Goal: Obtain resource: Obtain resource

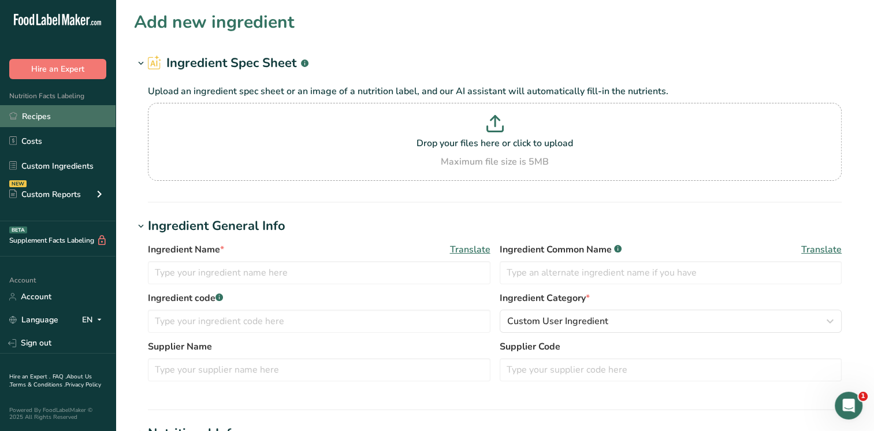
click at [46, 116] on link "Recipes" at bounding box center [58, 116] width 116 height 22
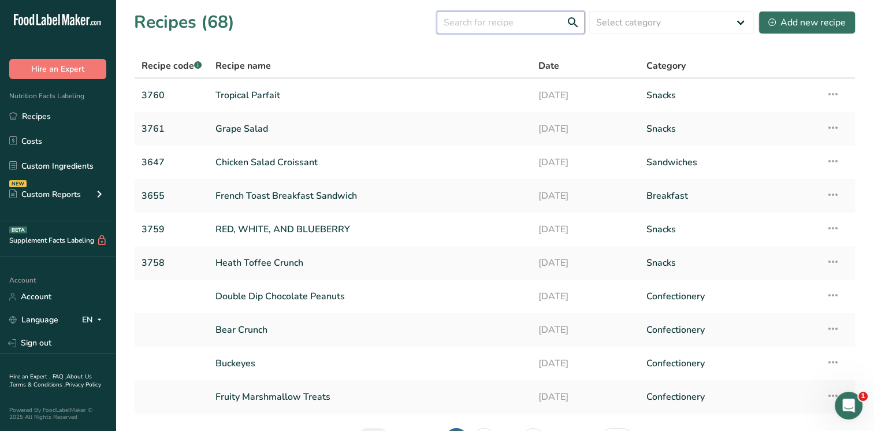
click at [488, 29] on input "text" at bounding box center [511, 22] width 148 height 23
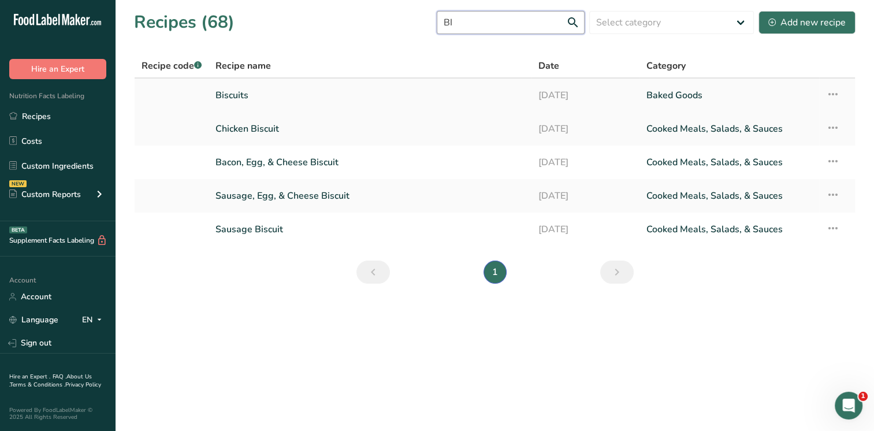
type input "BI"
click at [299, 99] on link "Biscuits" at bounding box center [370, 95] width 309 height 24
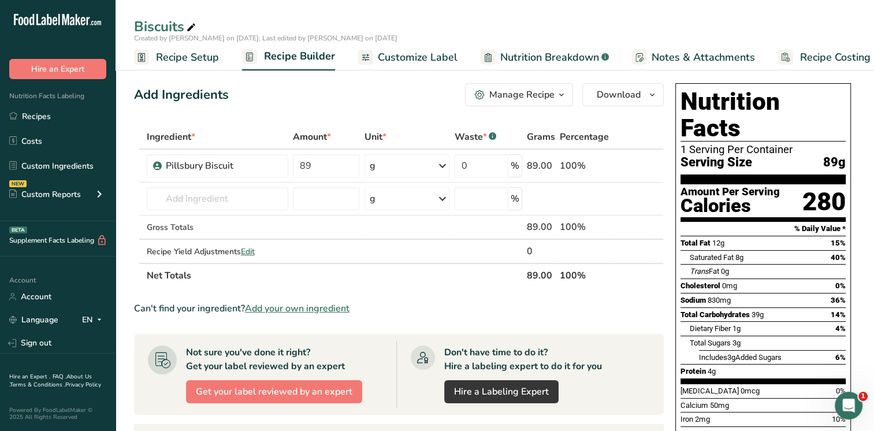
scroll to position [0, 14]
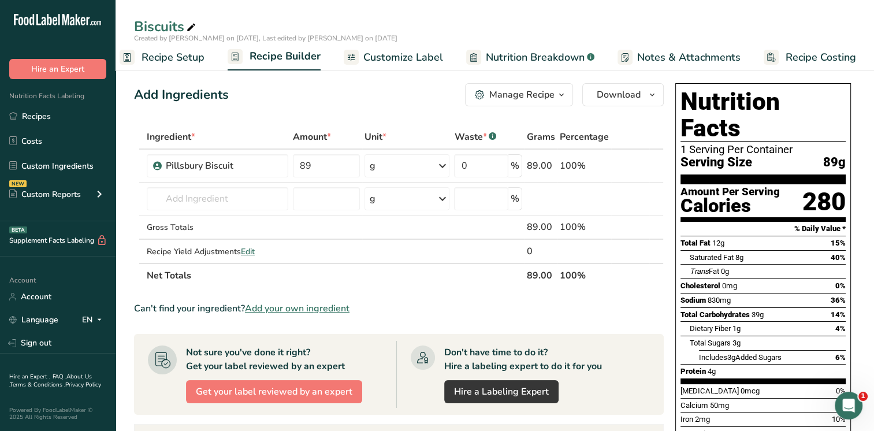
click at [697, 60] on span "Notes & Attachments" at bounding box center [688, 58] width 103 height 16
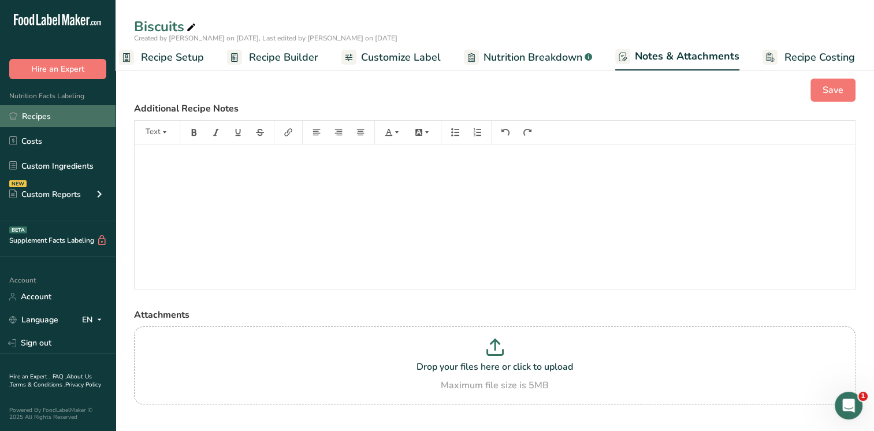
click at [58, 119] on link "Recipes" at bounding box center [58, 116] width 116 height 22
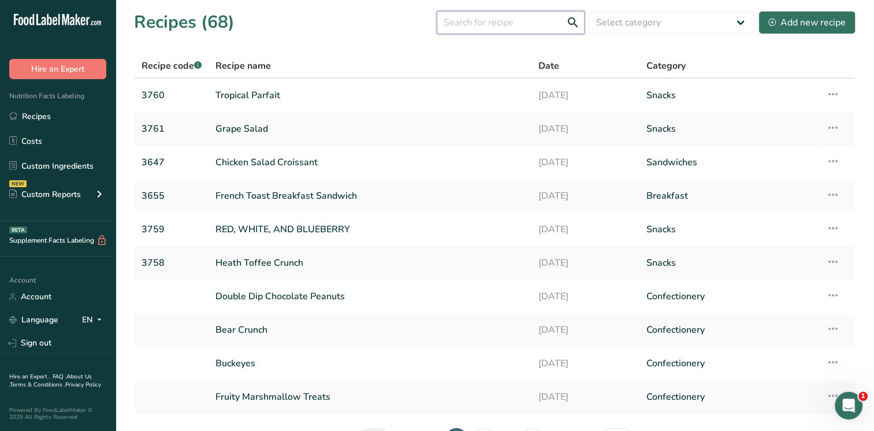
click at [466, 29] on input "text" at bounding box center [511, 22] width 148 height 23
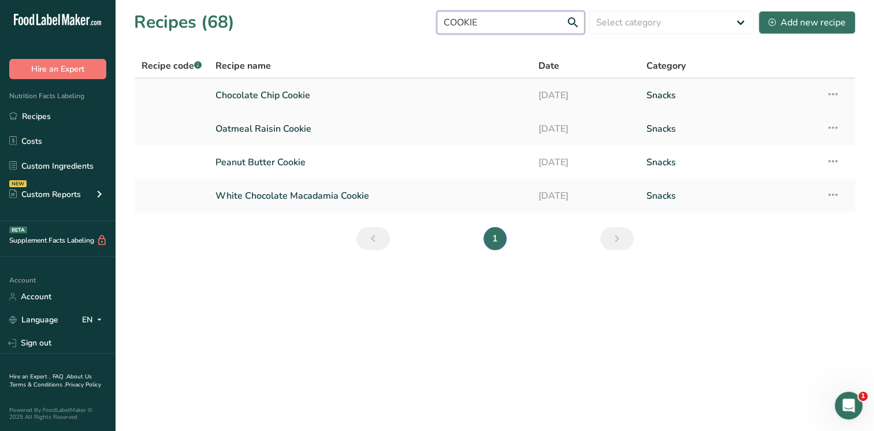
type input "COOKIE"
click at [280, 95] on link "Chocolate Chip Cookie" at bounding box center [370, 95] width 309 height 24
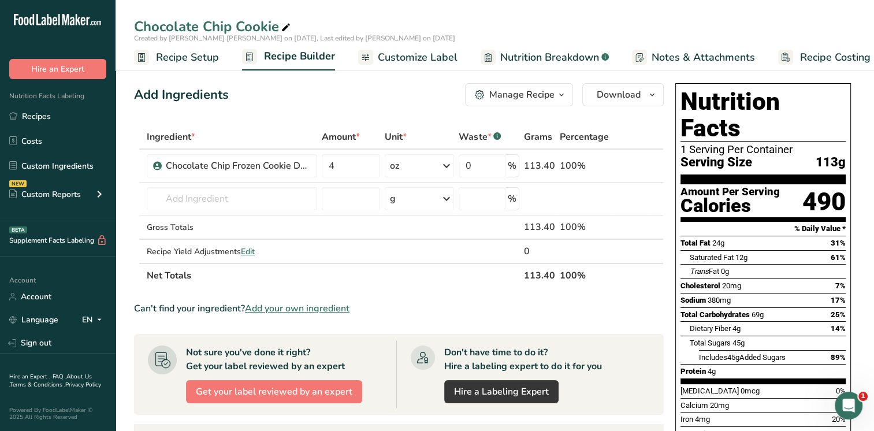
click at [568, 94] on span "button" at bounding box center [562, 95] width 14 height 14
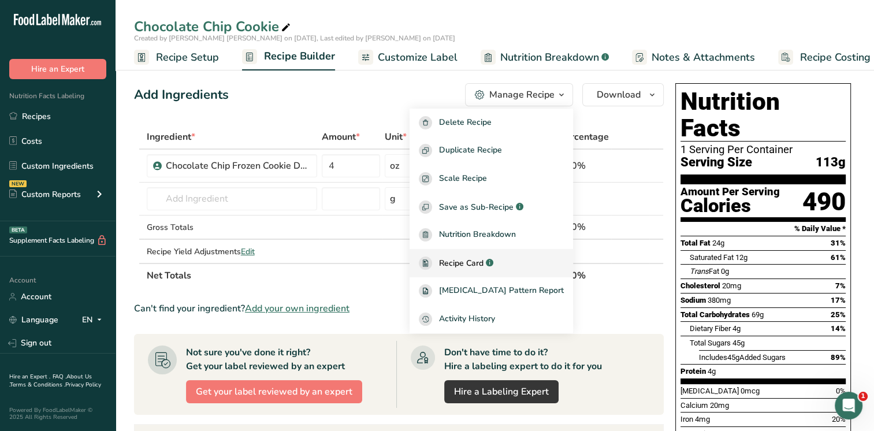
click at [484, 266] on span "Recipe Card" at bounding box center [461, 263] width 45 height 12
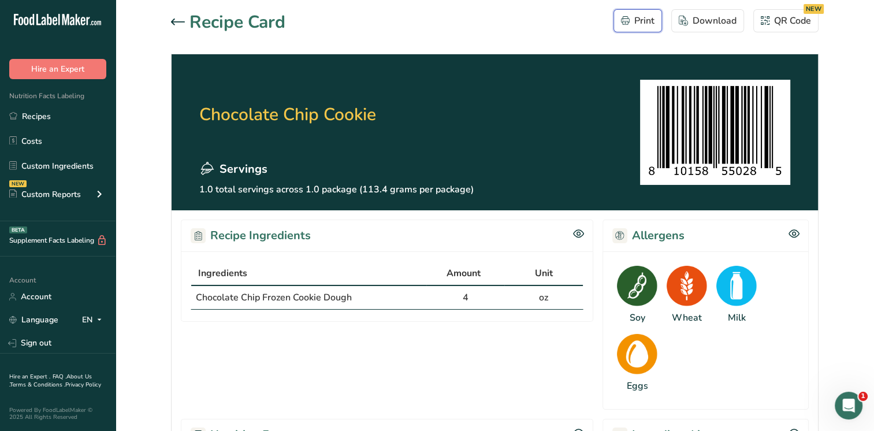
click at [643, 23] on div "Print" at bounding box center [638, 21] width 34 height 14
click at [180, 23] on icon at bounding box center [178, 21] width 14 height 7
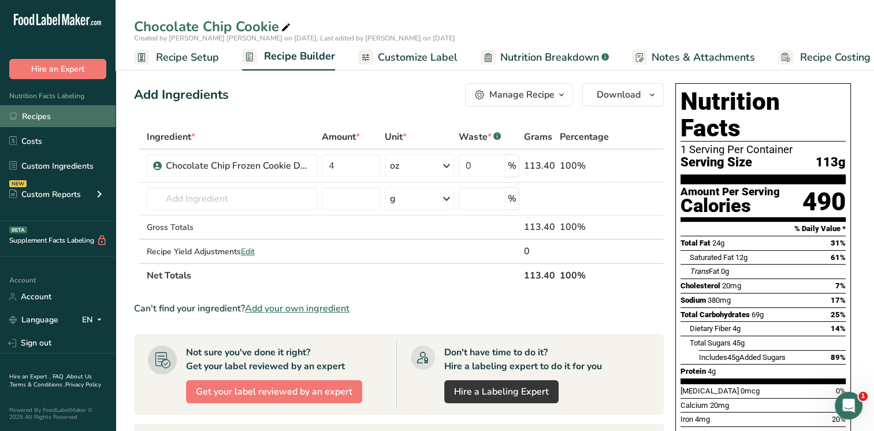
click at [36, 120] on link "Recipes" at bounding box center [58, 116] width 116 height 22
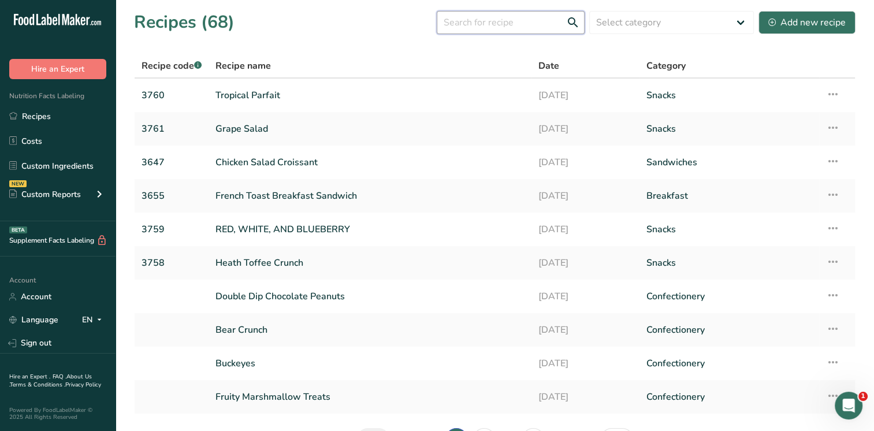
click at [487, 20] on input "text" at bounding box center [511, 22] width 148 height 23
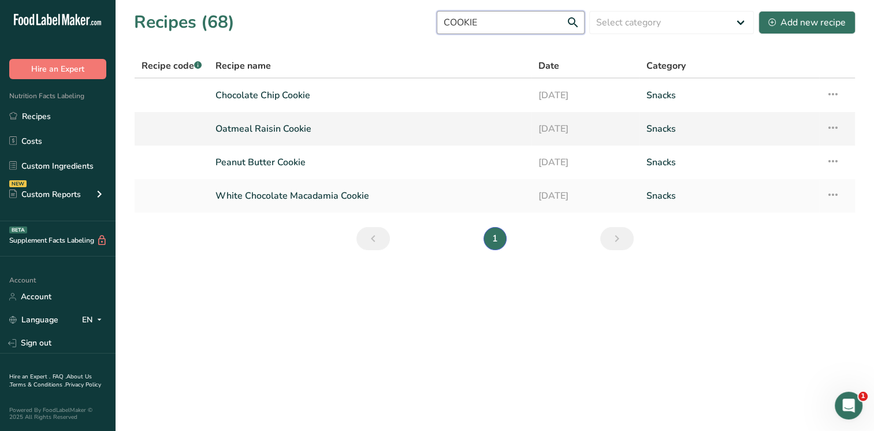
type input "COOKIE"
click at [290, 127] on link "Oatmeal Raisin Cookie" at bounding box center [370, 129] width 309 height 24
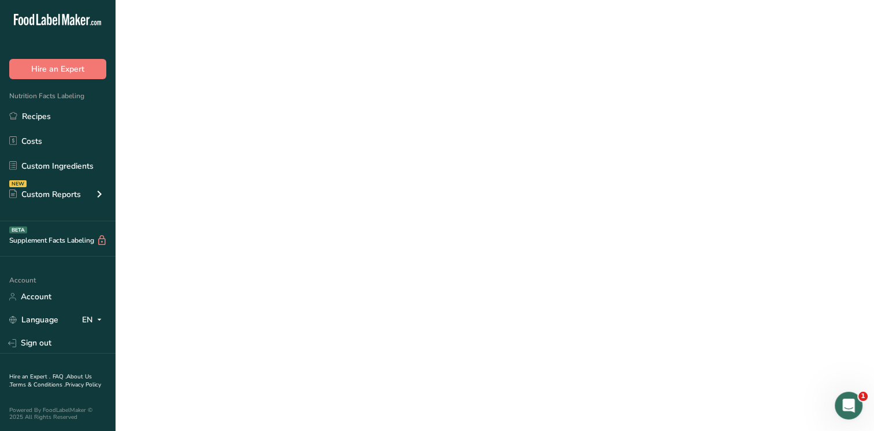
click at [289, 127] on link "Oatmeal Raisin Cookie" at bounding box center [370, 129] width 309 height 24
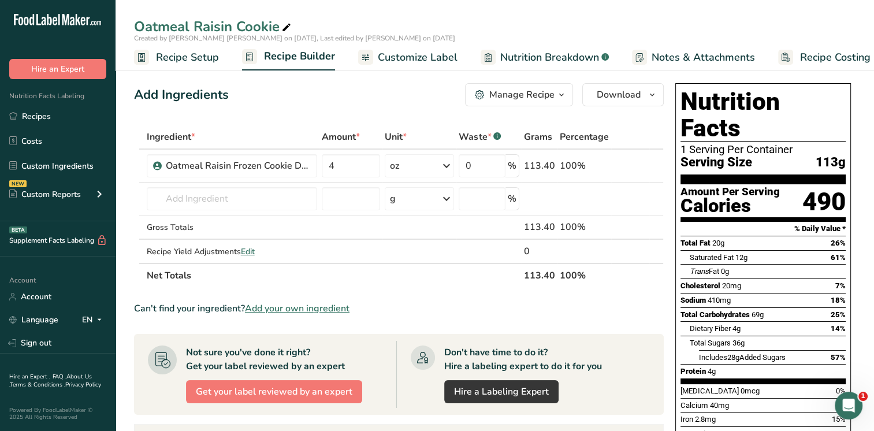
click at [521, 96] on div "Manage Recipe" at bounding box center [522, 95] width 65 height 14
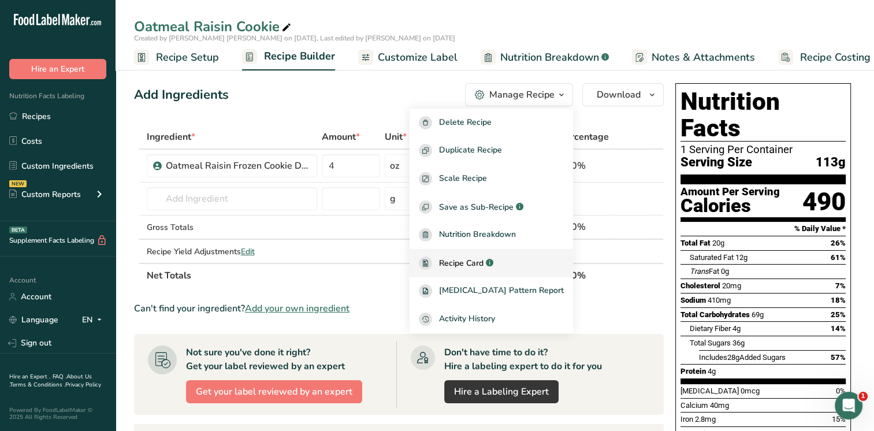
click at [484, 260] on span "Recipe Card" at bounding box center [461, 263] width 45 height 12
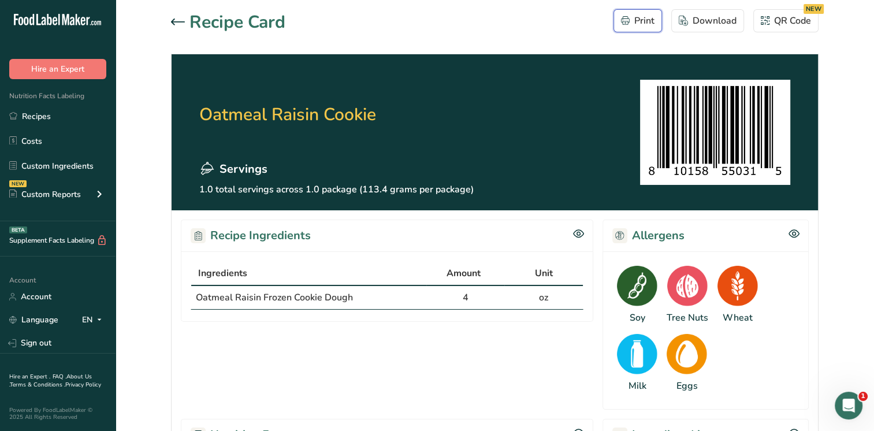
drag, startPoint x: 645, startPoint y: 20, endPoint x: 95, endPoint y: 357, distance: 645.2
click at [644, 20] on div "Print" at bounding box center [638, 21] width 34 height 14
click at [178, 21] on icon at bounding box center [178, 21] width 14 height 7
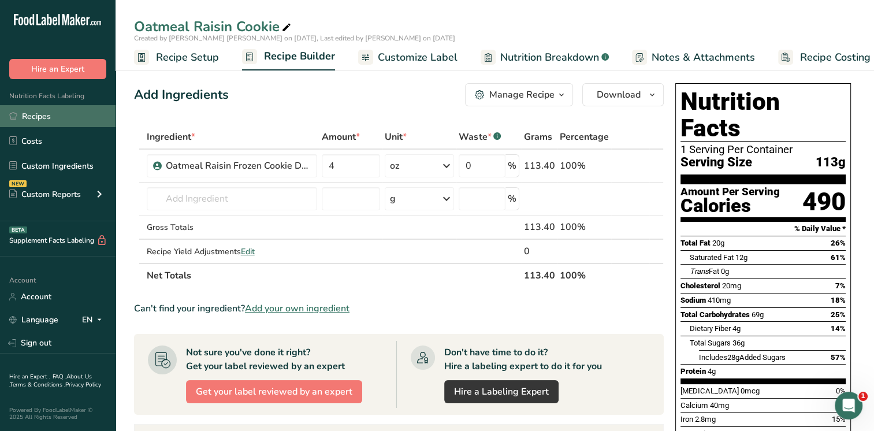
click at [31, 125] on link "Recipes" at bounding box center [58, 116] width 116 height 22
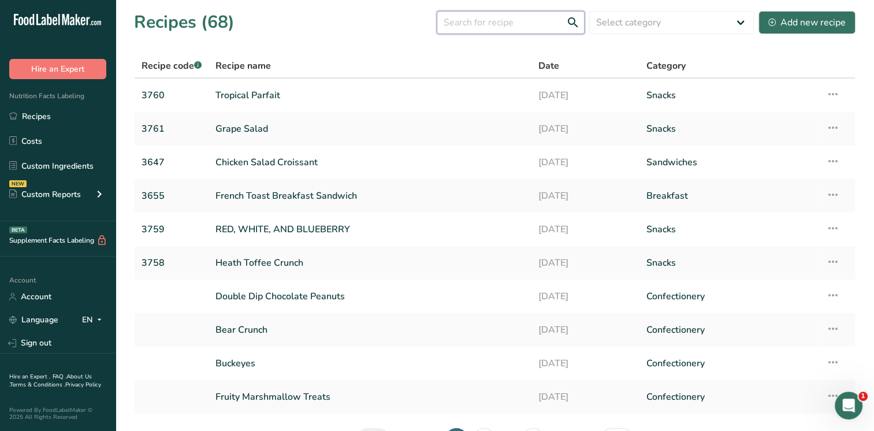
click at [459, 20] on input "text" at bounding box center [511, 22] width 148 height 23
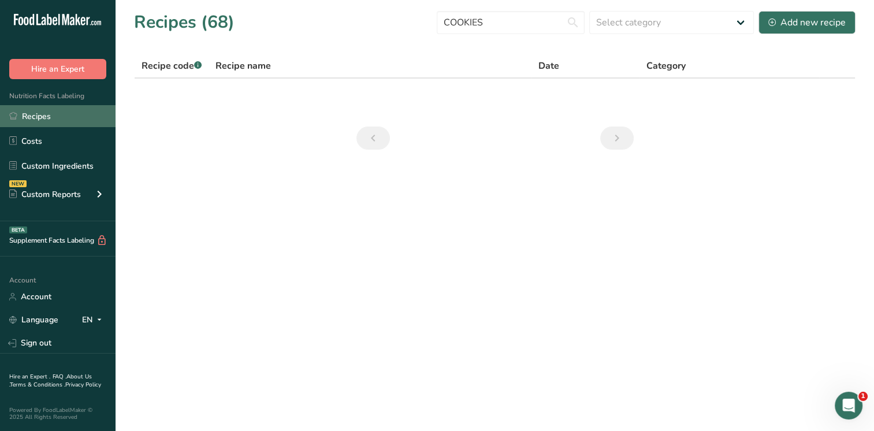
click at [34, 117] on link "Recipes" at bounding box center [58, 116] width 116 height 22
drag, startPoint x: 492, startPoint y: 21, endPoint x: 415, endPoint y: 20, distance: 77.5
click at [415, 20] on div "Recipes (68) COOKIES Select category All Baked Goods [GEOGRAPHIC_DATA] Breakfas…" at bounding box center [495, 22] width 722 height 26
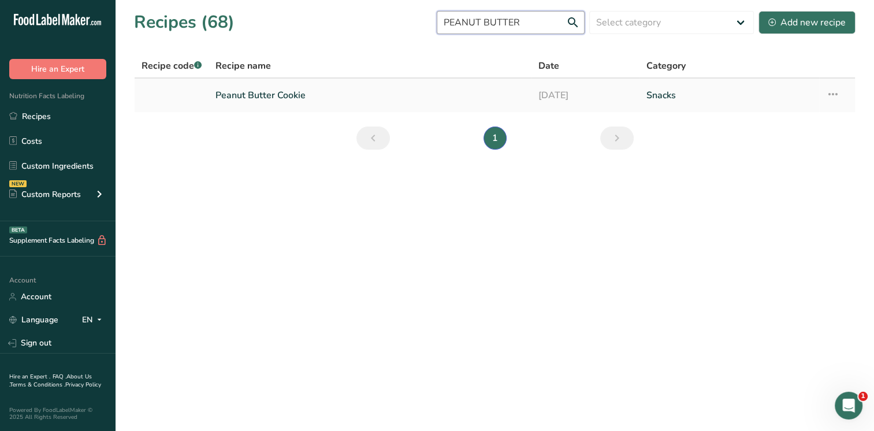
type input "PEANUT BUTTER"
click at [245, 94] on link "Peanut Butter Cookie" at bounding box center [370, 95] width 309 height 24
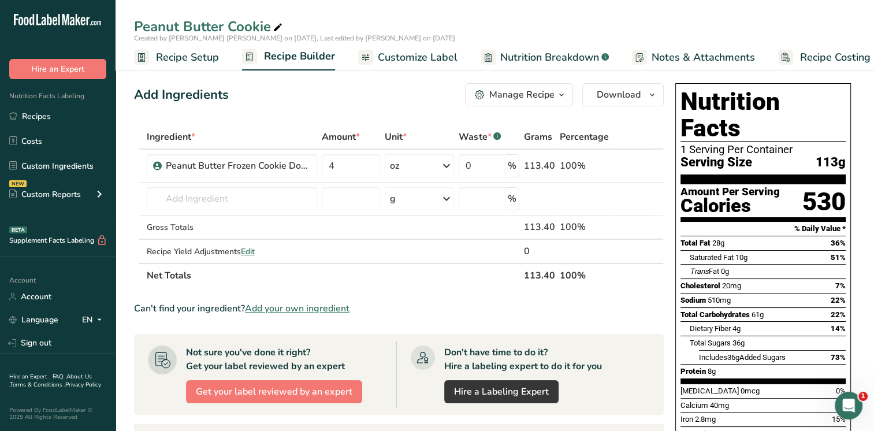
click at [546, 93] on div "Manage Recipe" at bounding box center [522, 95] width 65 height 14
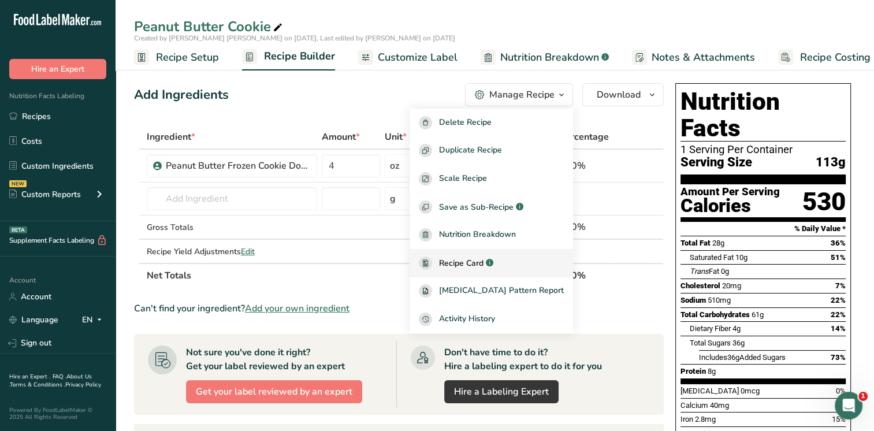
click at [480, 260] on span "Recipe Card" at bounding box center [461, 263] width 45 height 12
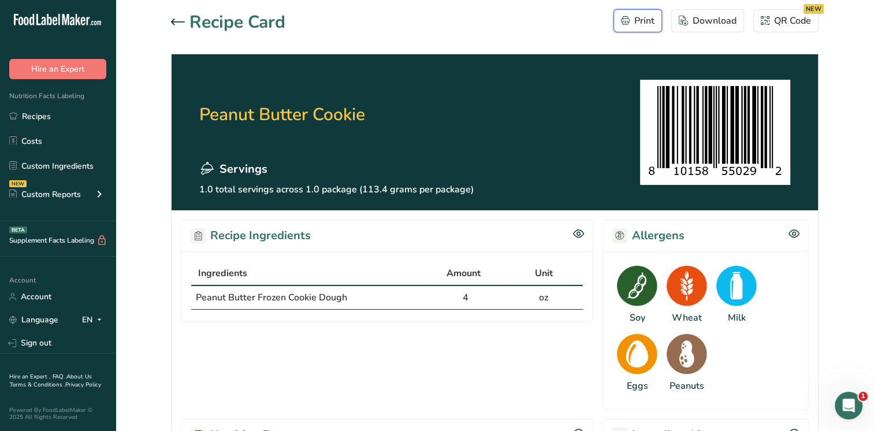
drag, startPoint x: 646, startPoint y: 15, endPoint x: 164, endPoint y: 317, distance: 568.5
click at [645, 15] on div "Print" at bounding box center [638, 21] width 34 height 14
click at [178, 21] on icon at bounding box center [178, 21] width 14 height 7
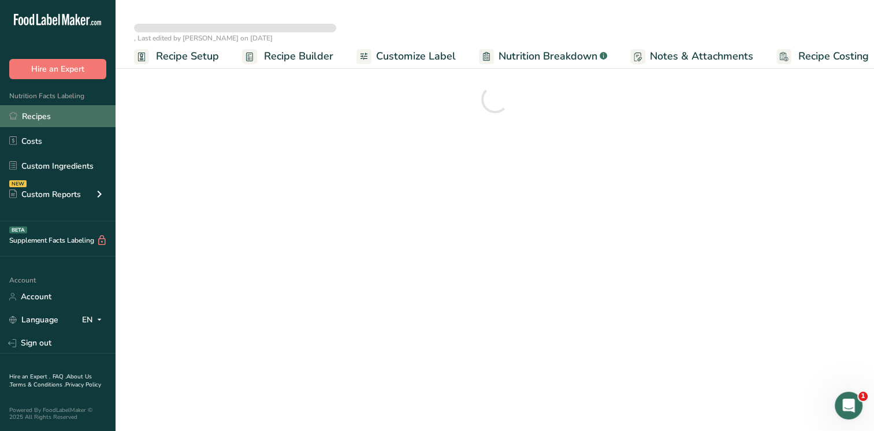
click at [51, 114] on link "Recipes" at bounding box center [58, 116] width 116 height 22
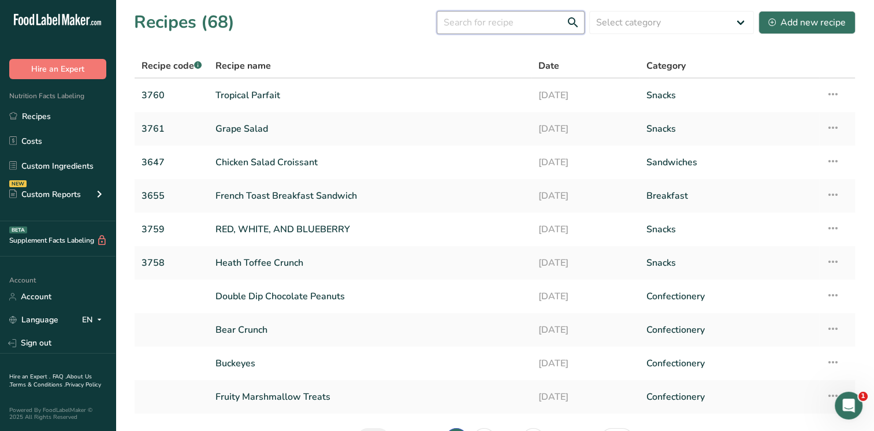
click at [480, 23] on input "text" at bounding box center [511, 22] width 148 height 23
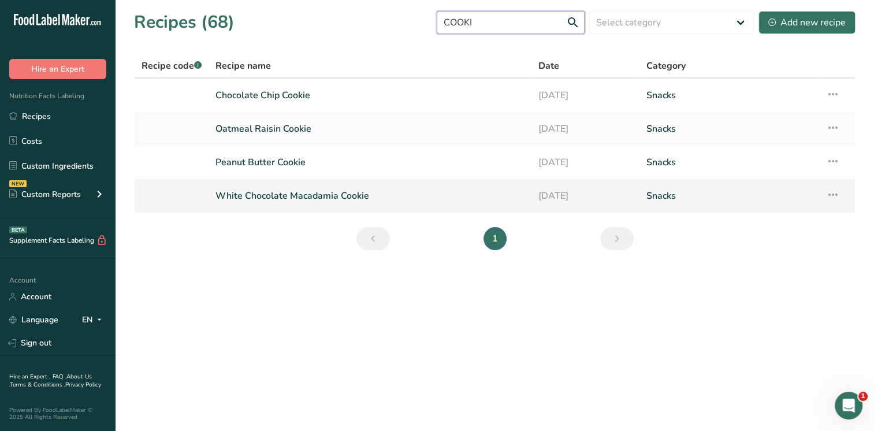
type input "COOKI"
click at [324, 190] on link "White Chocolate Macadamia Cookie" at bounding box center [370, 196] width 309 height 24
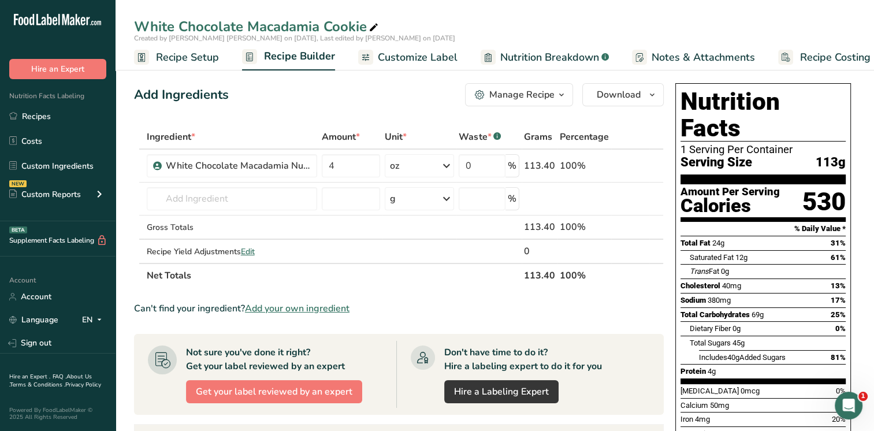
click at [528, 98] on div "Manage Recipe" at bounding box center [522, 95] width 65 height 14
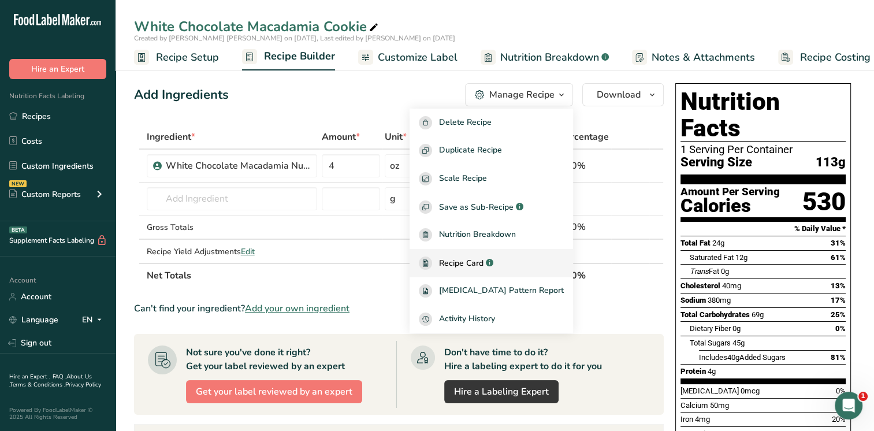
click at [481, 266] on span "Recipe Card" at bounding box center [461, 263] width 45 height 12
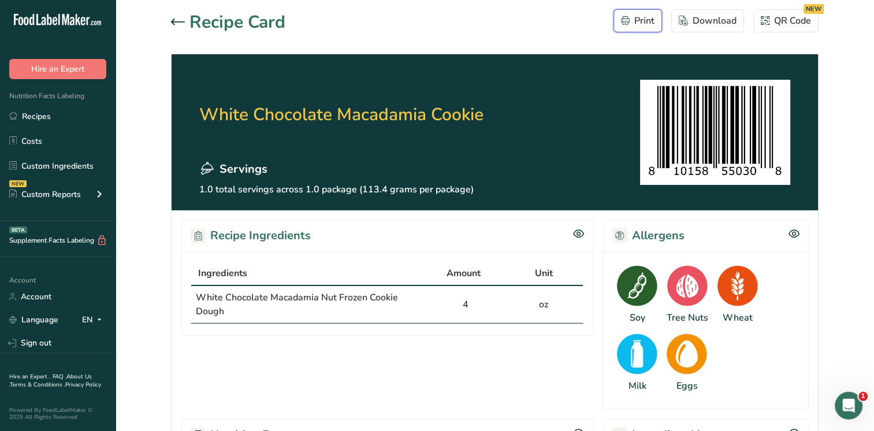
click at [632, 21] on div "Print" at bounding box center [638, 21] width 34 height 14
click at [32, 116] on link "Recipes" at bounding box center [58, 116] width 116 height 22
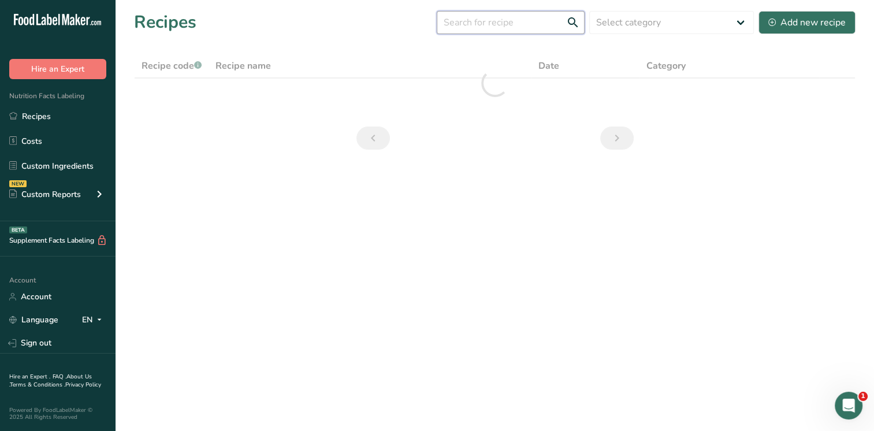
click at [473, 24] on input "text" at bounding box center [511, 22] width 148 height 23
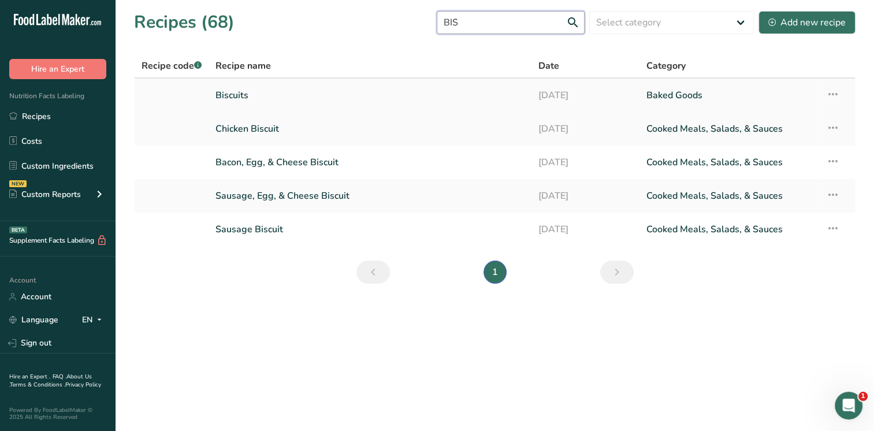
type input "BIS"
click at [340, 94] on link "Biscuits" at bounding box center [370, 95] width 309 height 24
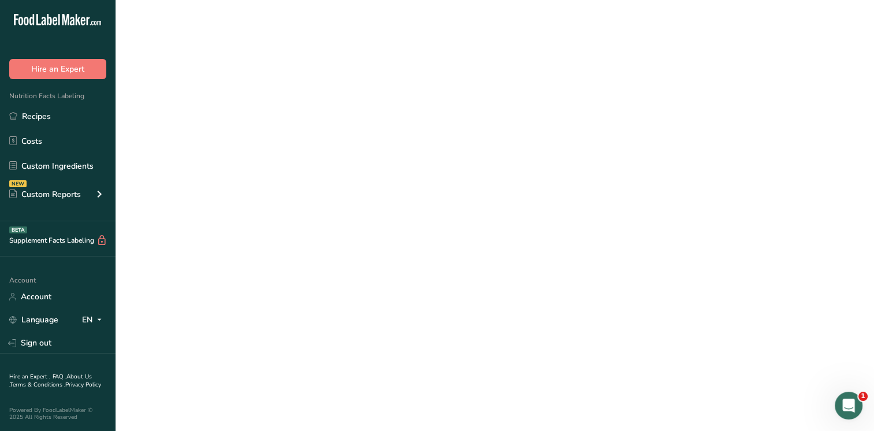
click at [340, 94] on link "Biscuits" at bounding box center [370, 95] width 309 height 24
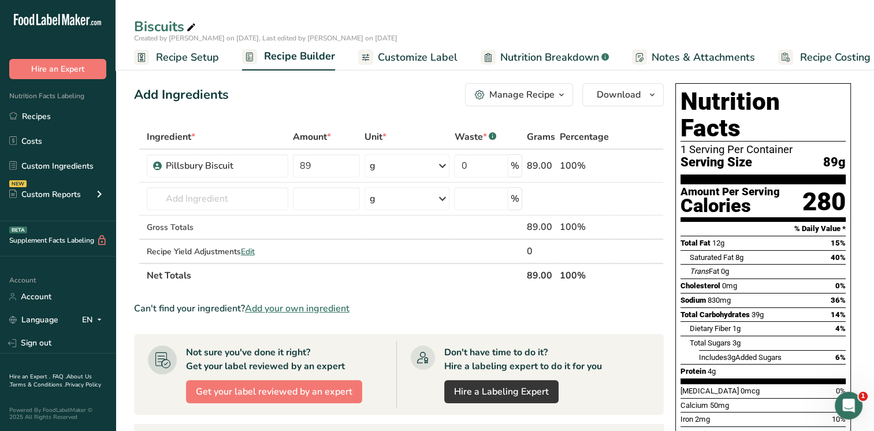
click at [520, 97] on div "Manage Recipe" at bounding box center [522, 95] width 65 height 14
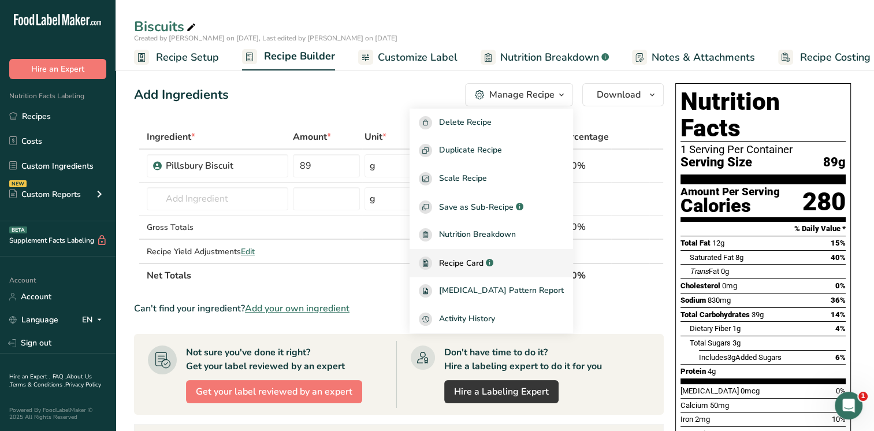
click at [484, 258] on span "Recipe Card" at bounding box center [461, 263] width 45 height 12
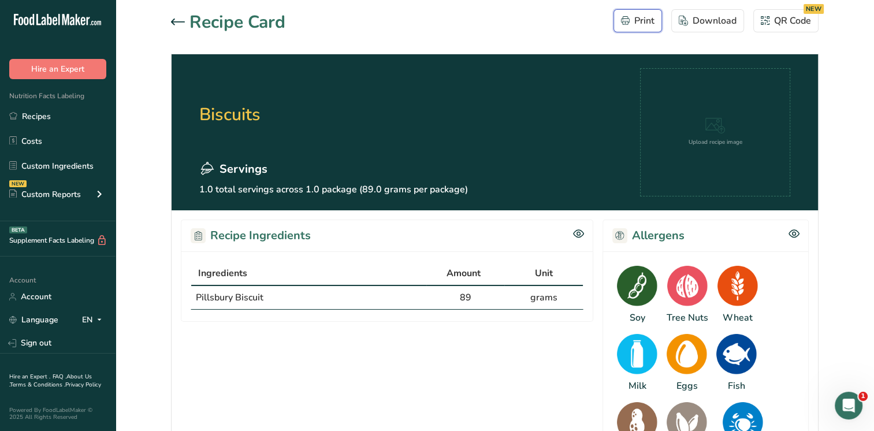
click at [643, 20] on div "Print" at bounding box center [638, 21] width 34 height 14
